Goal: Task Accomplishment & Management: Use online tool/utility

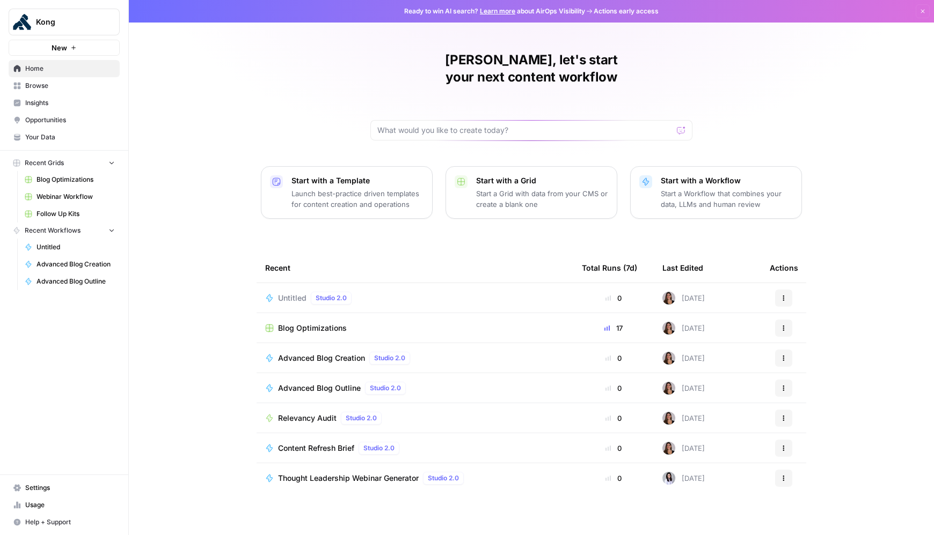
click at [199, 102] on div "[PERSON_NAME], let's start your next content workflow Start with a Template Lau…" at bounding box center [531, 267] width 805 height 535
click at [58, 214] on span "Follow Up Kits" at bounding box center [75, 214] width 78 height 10
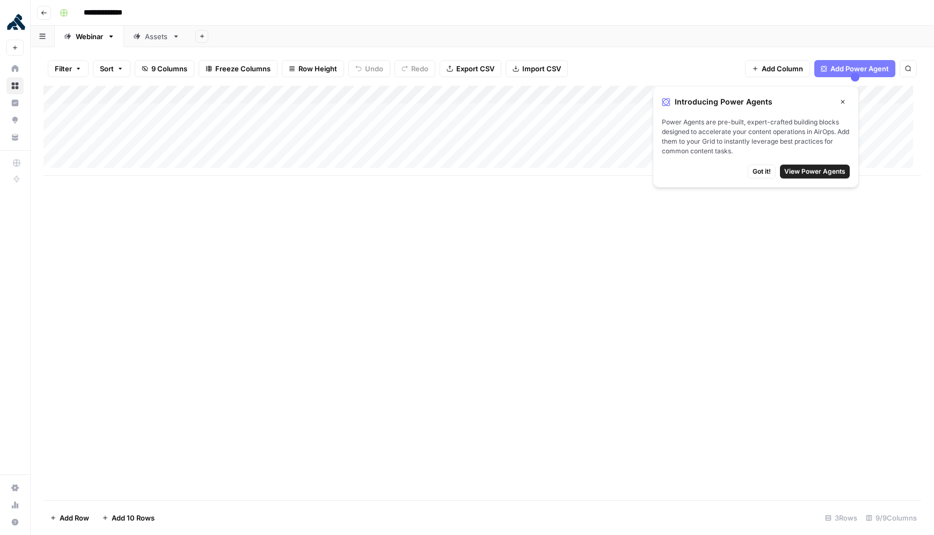
click at [761, 173] on span "Got it!" at bounding box center [761, 172] width 18 height 10
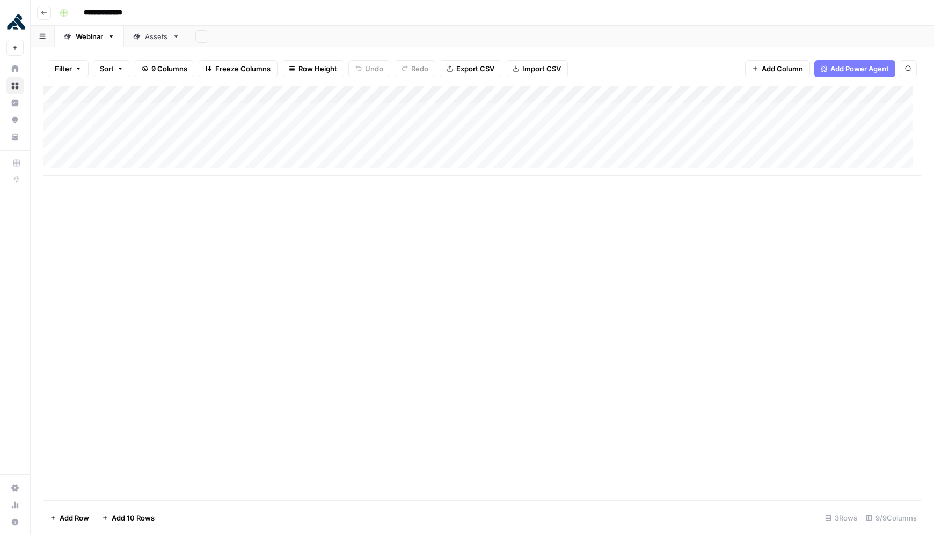
click at [318, 112] on div "Add Column" at bounding box center [481, 131] width 877 height 90
click at [307, 241] on div "Add Column" at bounding box center [481, 293] width 877 height 415
click at [146, 38] on div "Assets" at bounding box center [156, 36] width 23 height 11
click at [69, 39] on icon at bounding box center [68, 37] width 8 height 8
